Goal: Task Accomplishment & Management: Manage account settings

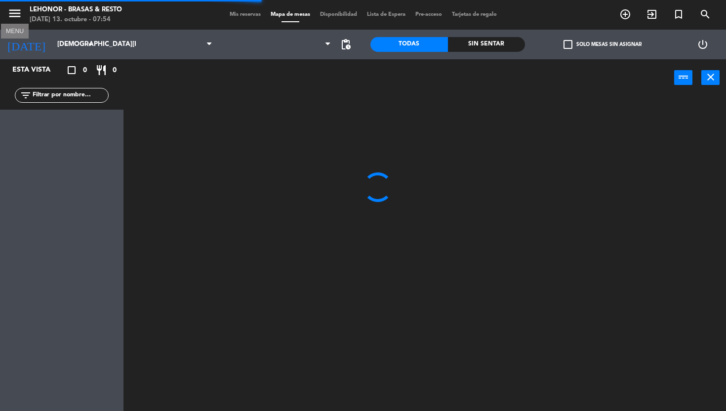
click at [8, 13] on icon "menu" at bounding box center [14, 13] width 15 height 15
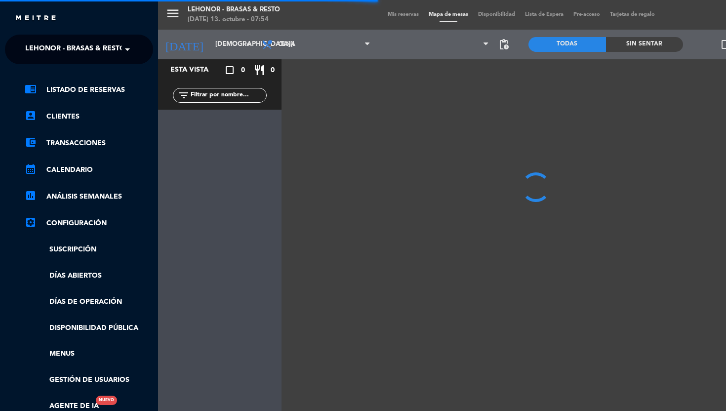
click at [106, 48] on span "Lehonor - Brasas & Resto" at bounding box center [75, 49] width 100 height 21
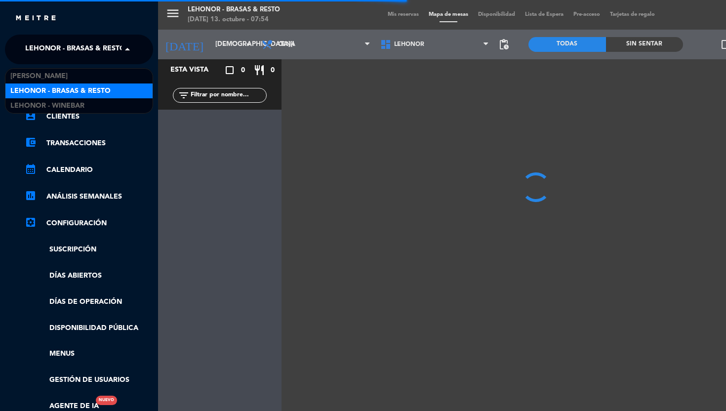
click at [84, 85] on span "Lehonor - Brasas & Resto" at bounding box center [60, 90] width 100 height 11
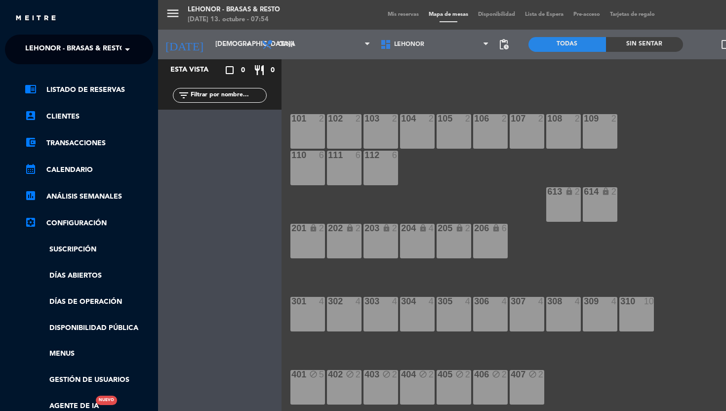
click at [309, 24] on div "menu [PERSON_NAME] - Brasas & Resto [DATE] 13. octubre - 07:54 Mis reservas Map…" at bounding box center [521, 205] width 726 height 411
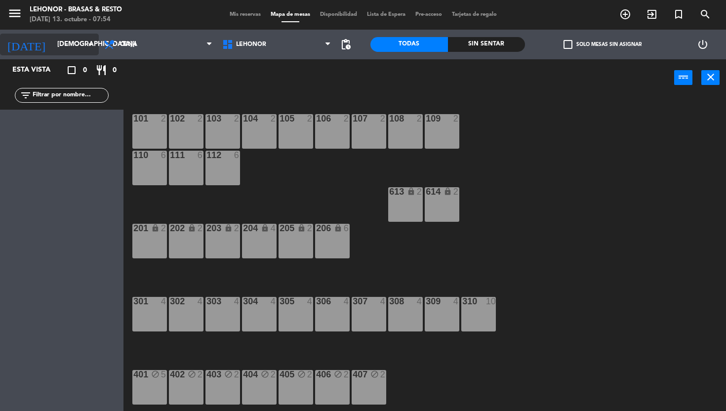
click at [65, 45] on input "[DEMOGRAPHIC_DATA][DATE]" at bounding box center [96, 45] width 88 height 18
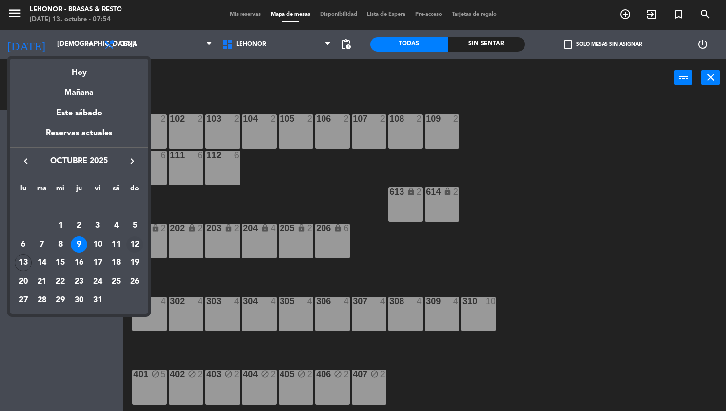
click at [137, 242] on div "12" at bounding box center [135, 244] width 17 height 17
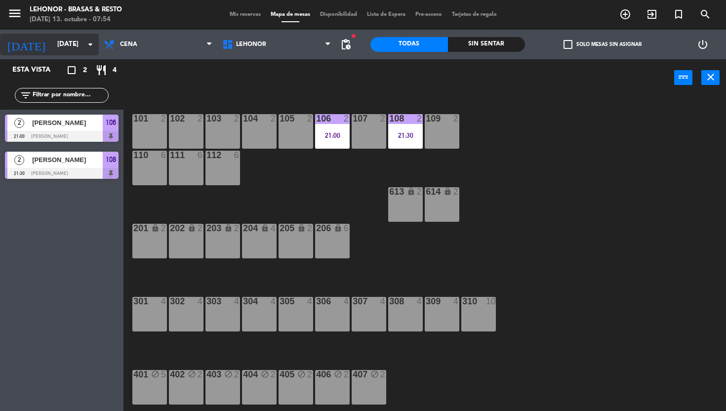
click at [63, 51] on input "[DATE]" at bounding box center [96, 45] width 88 height 18
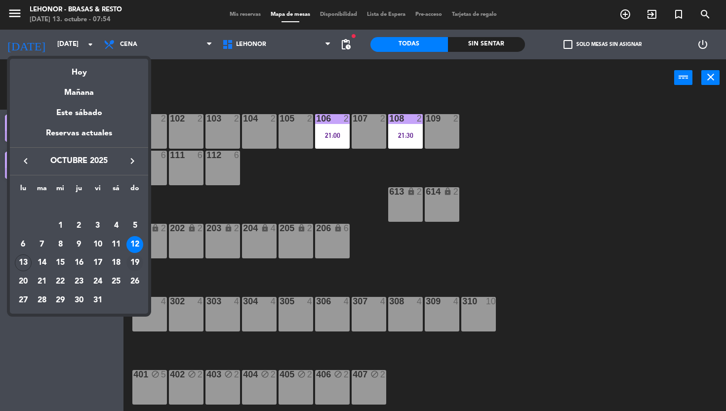
click at [133, 259] on div "19" at bounding box center [135, 262] width 17 height 17
type input "[DATE]"
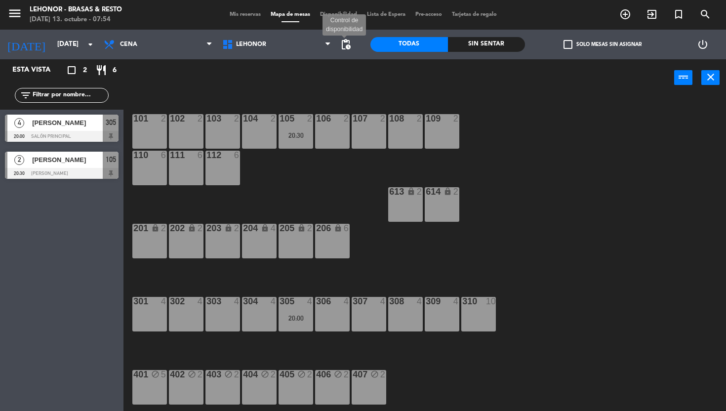
click at [345, 35] on span "pending_actions Control de disponibilidad" at bounding box center [346, 45] width 20 height 20
click at [346, 47] on span "pending_actions" at bounding box center [346, 45] width 12 height 12
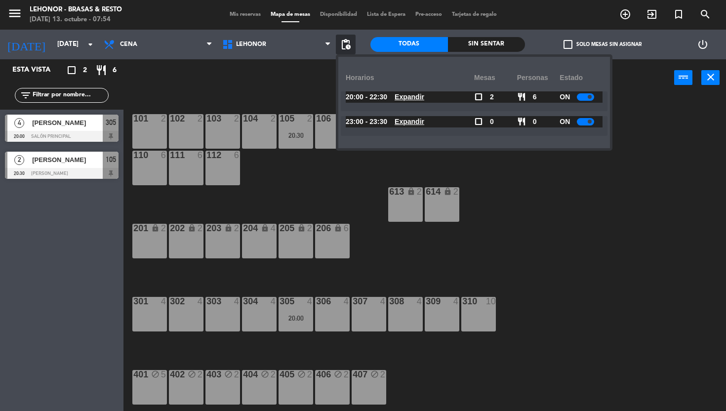
click at [403, 95] on u "Expandir" at bounding box center [410, 97] width 30 height 8
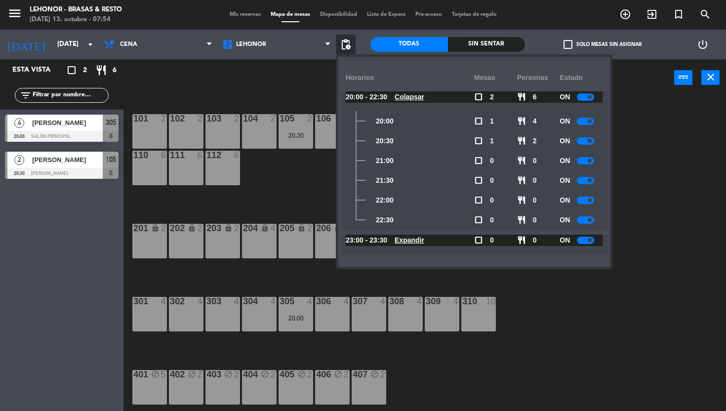
click at [583, 97] on div at bounding box center [585, 96] width 17 height 7
click at [354, 44] on span "pending_actions" at bounding box center [346, 45] width 20 height 20
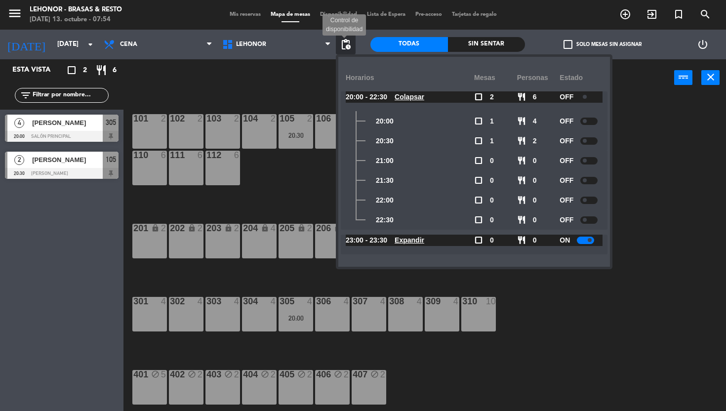
click at [346, 42] on span "pending_actions" at bounding box center [346, 45] width 12 height 12
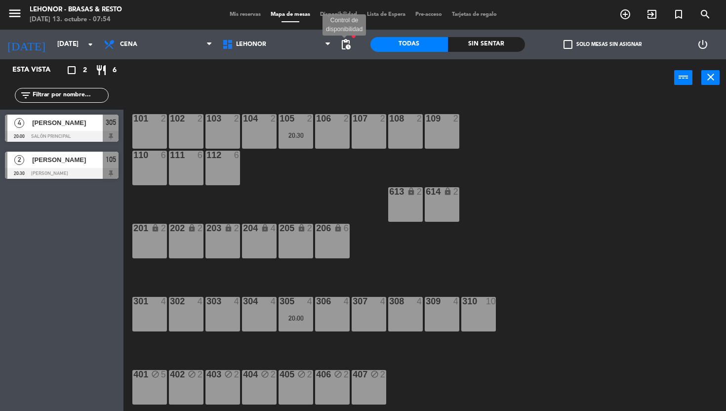
click at [344, 46] on span "pending_actions" at bounding box center [346, 45] width 12 height 12
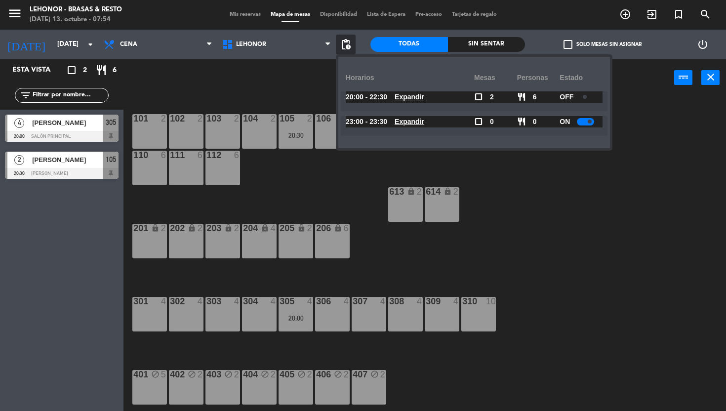
click at [411, 123] on u "Expandir" at bounding box center [410, 122] width 30 height 8
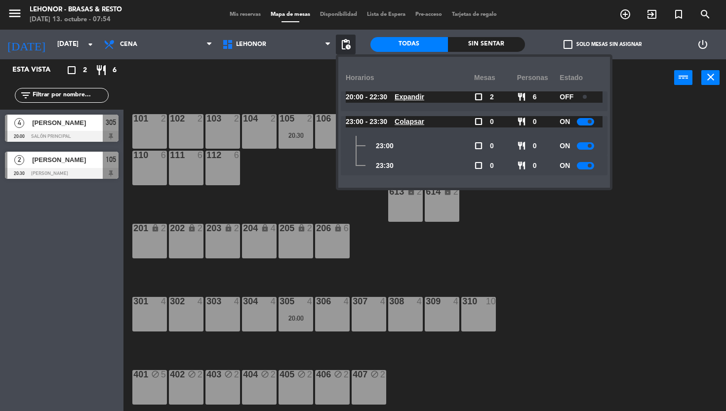
click at [581, 122] on div at bounding box center [585, 121] width 17 height 7
click at [268, 108] on div "101 2 102 2 103 2 104 2 105 2 20:30 106 2 107 2 108 2 109 2 110 6 111 6 112 6 6…" at bounding box center [428, 254] width 595 height 315
